Goal: Information Seeking & Learning: Learn about a topic

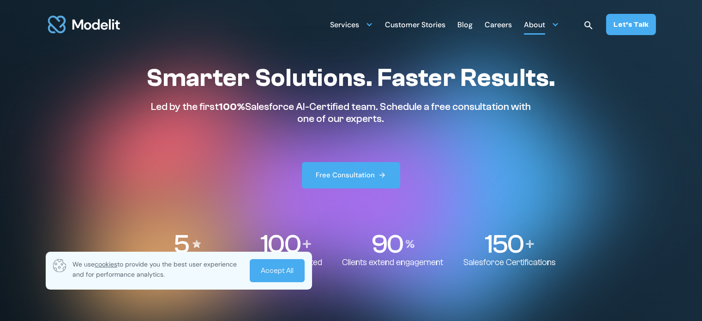
click at [532, 25] on div "About" at bounding box center [534, 26] width 21 height 18
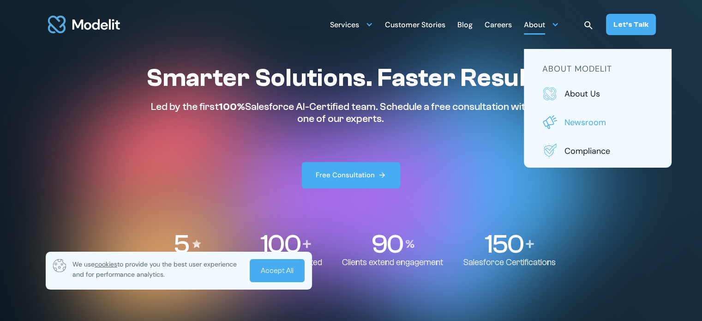
click at [583, 119] on p "Newsroom" at bounding box center [609, 122] width 89 height 12
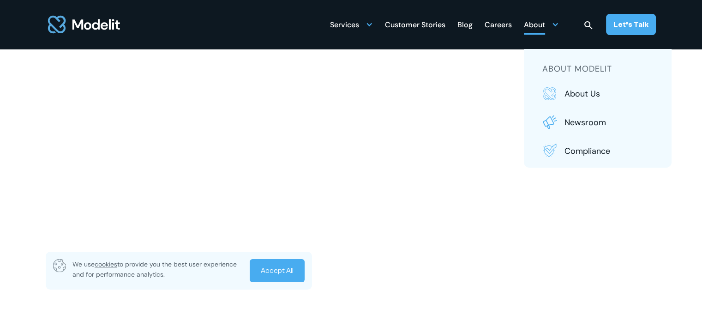
scroll to position [3604, 0]
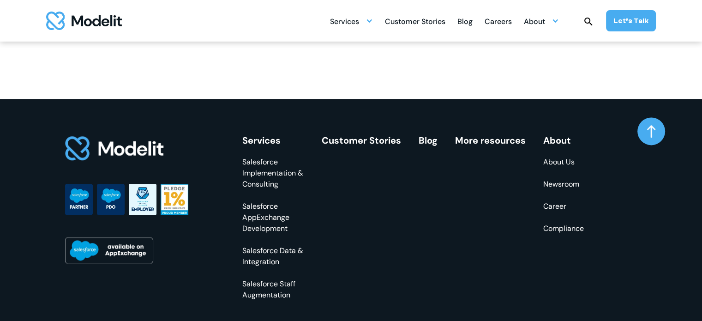
scroll to position [1229, 0]
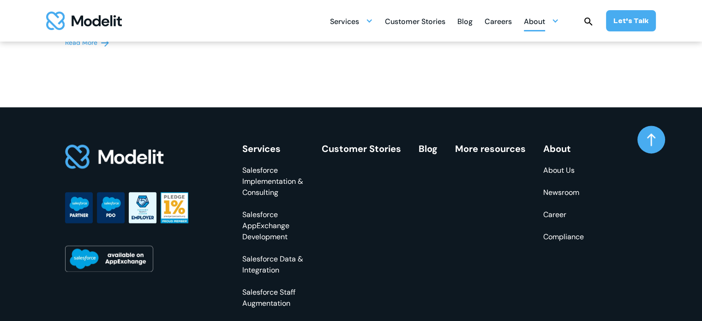
click at [545, 23] on div "About" at bounding box center [534, 22] width 21 height 18
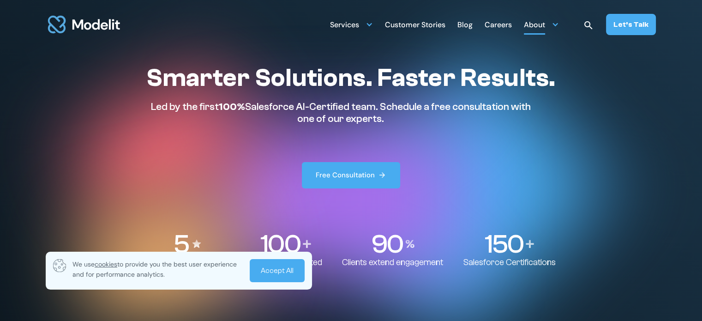
click at [558, 27] on div at bounding box center [555, 24] width 7 height 7
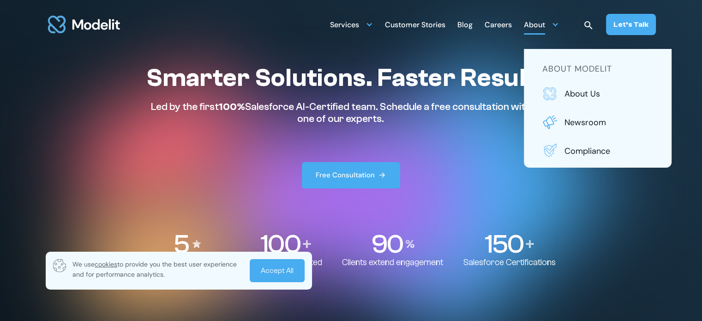
click at [430, 166] on div "Smarter Solutions. Faster Results. Led by the first 100% Salesforce AI-Certifie…" at bounding box center [350, 126] width 409 height 126
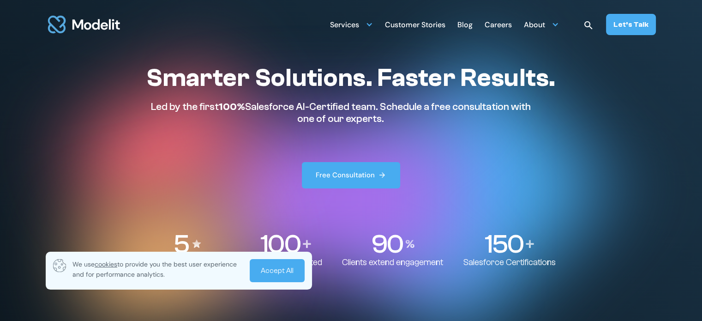
click at [282, 274] on link "Accept All" at bounding box center [277, 270] width 55 height 23
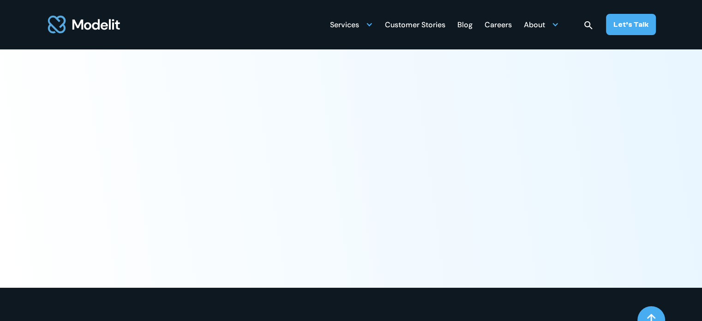
scroll to position [3604, 0]
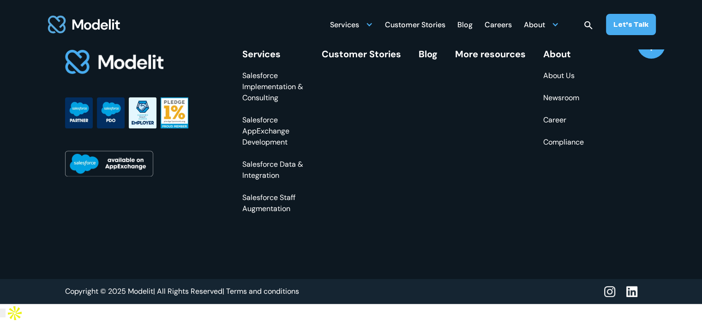
click at [265, 297] on link "Terms and conditions" at bounding box center [262, 291] width 73 height 10
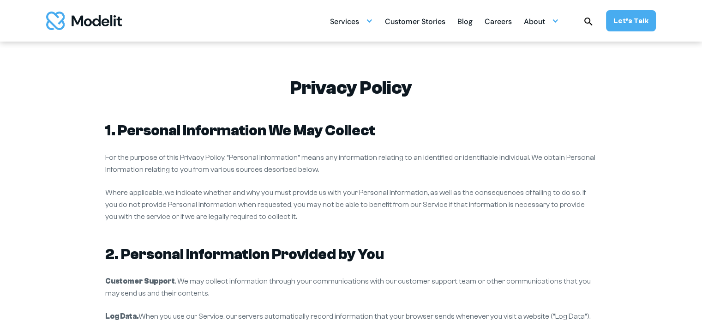
scroll to position [1664, 0]
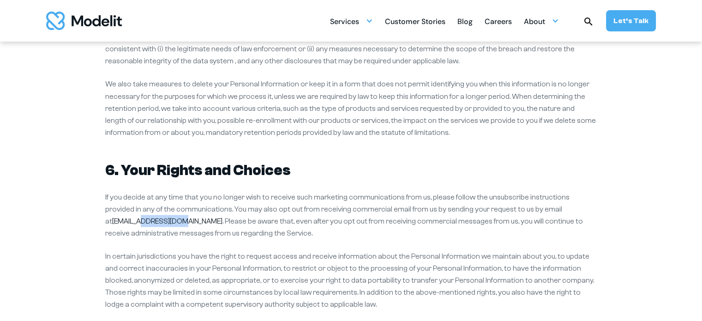
copy link "modelit.com"
drag, startPoint x: 573, startPoint y: 159, endPoint x: 534, endPoint y: 164, distance: 39.1
click at [534, 191] on p "If you decide at any time that you no longer wish to receive such marketing com…" at bounding box center [351, 215] width 492 height 48
click at [105, 18] on img "home" at bounding box center [84, 21] width 76 height 18
